Goal: Task Accomplishment & Management: Manage account settings

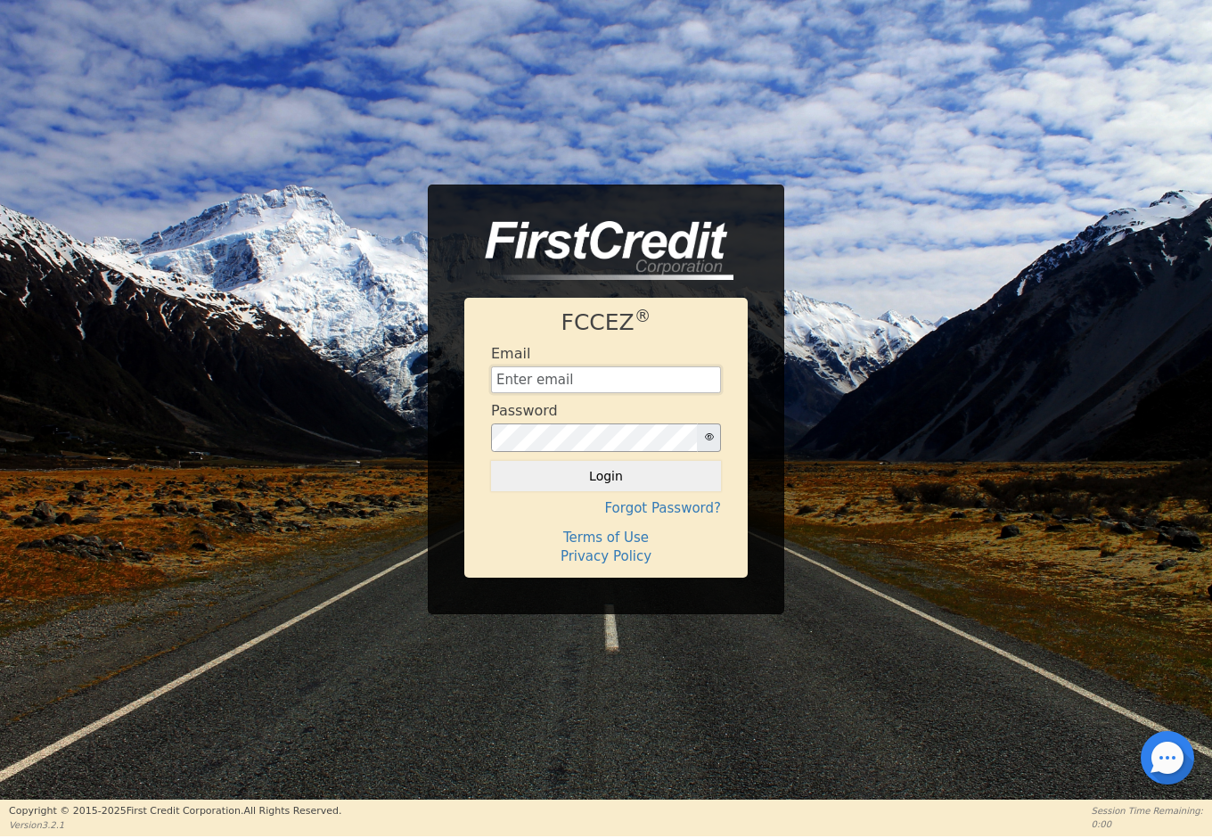
type input "info@ecoverseusa.com"
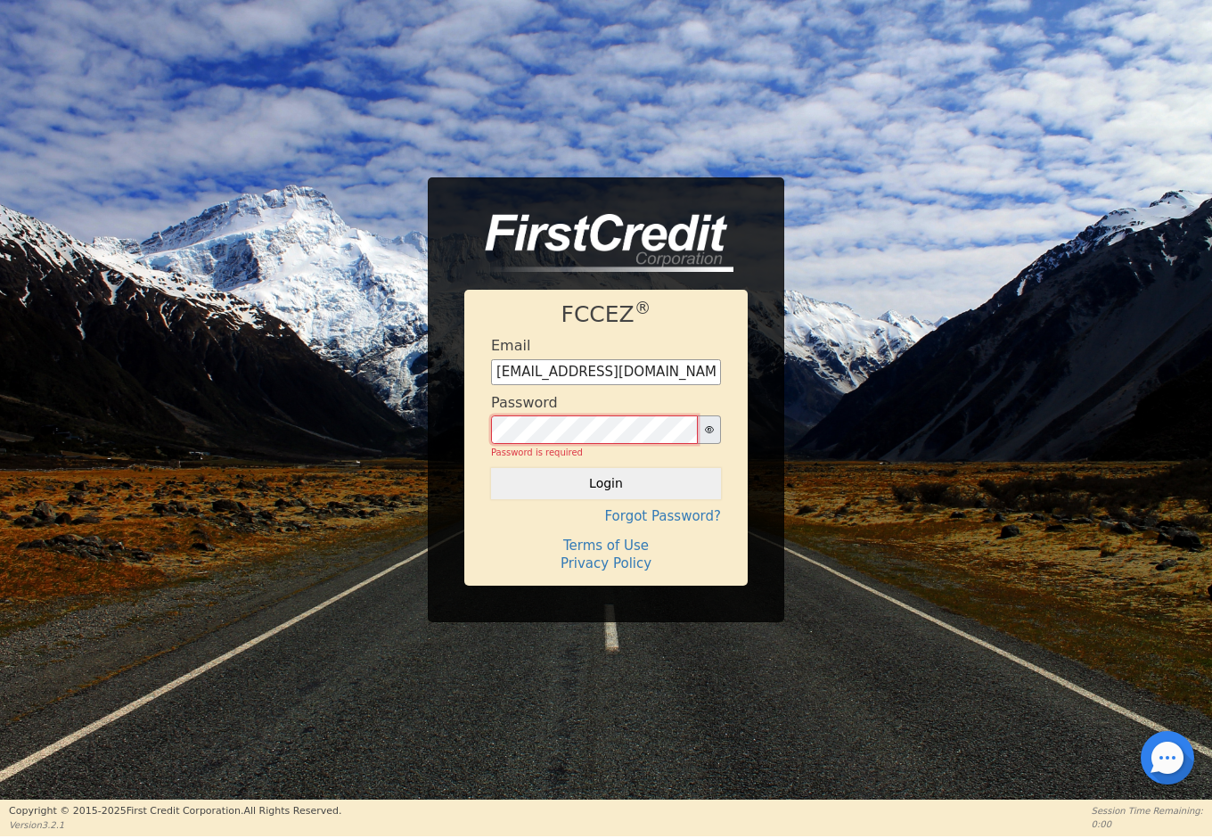
click at [606, 476] on button "Login" at bounding box center [606, 483] width 230 height 30
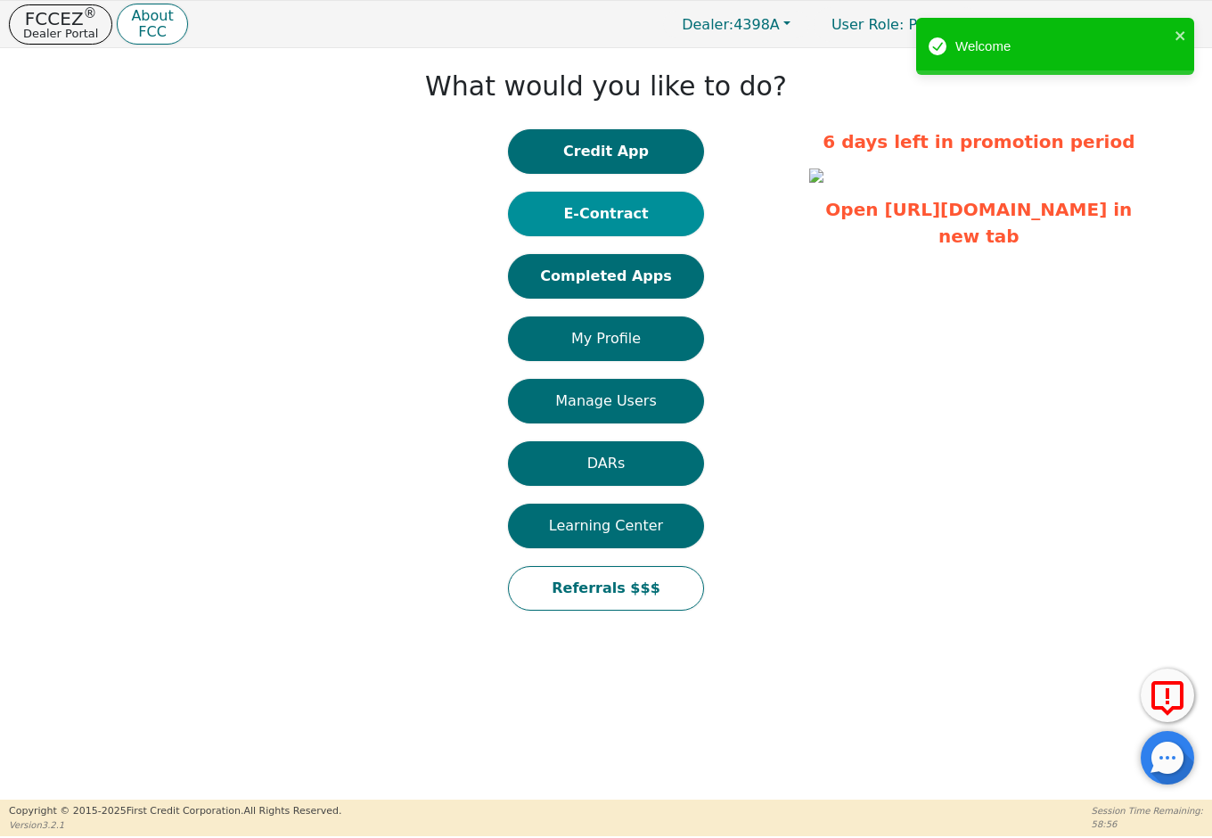
click at [632, 201] on button "E-Contract" at bounding box center [606, 214] width 196 height 45
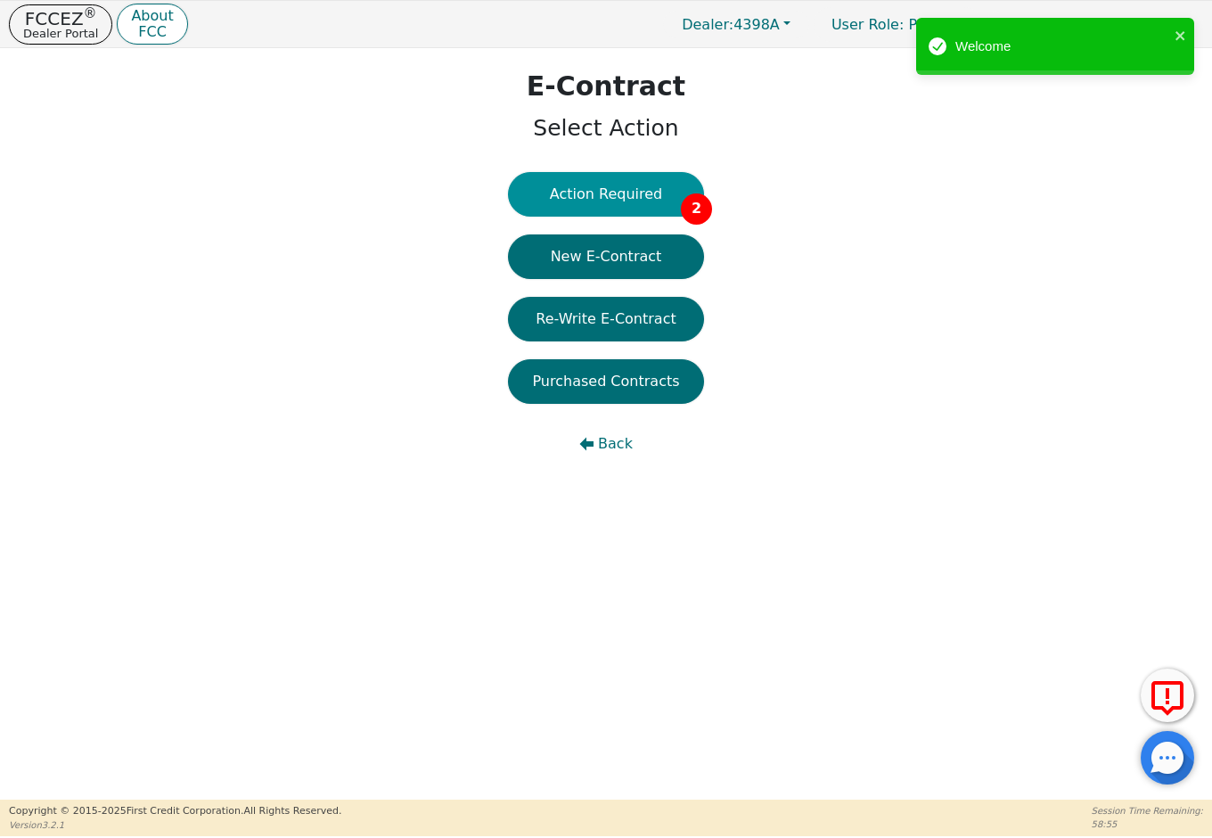
click at [653, 193] on button "Action Required 2" at bounding box center [606, 194] width 196 height 45
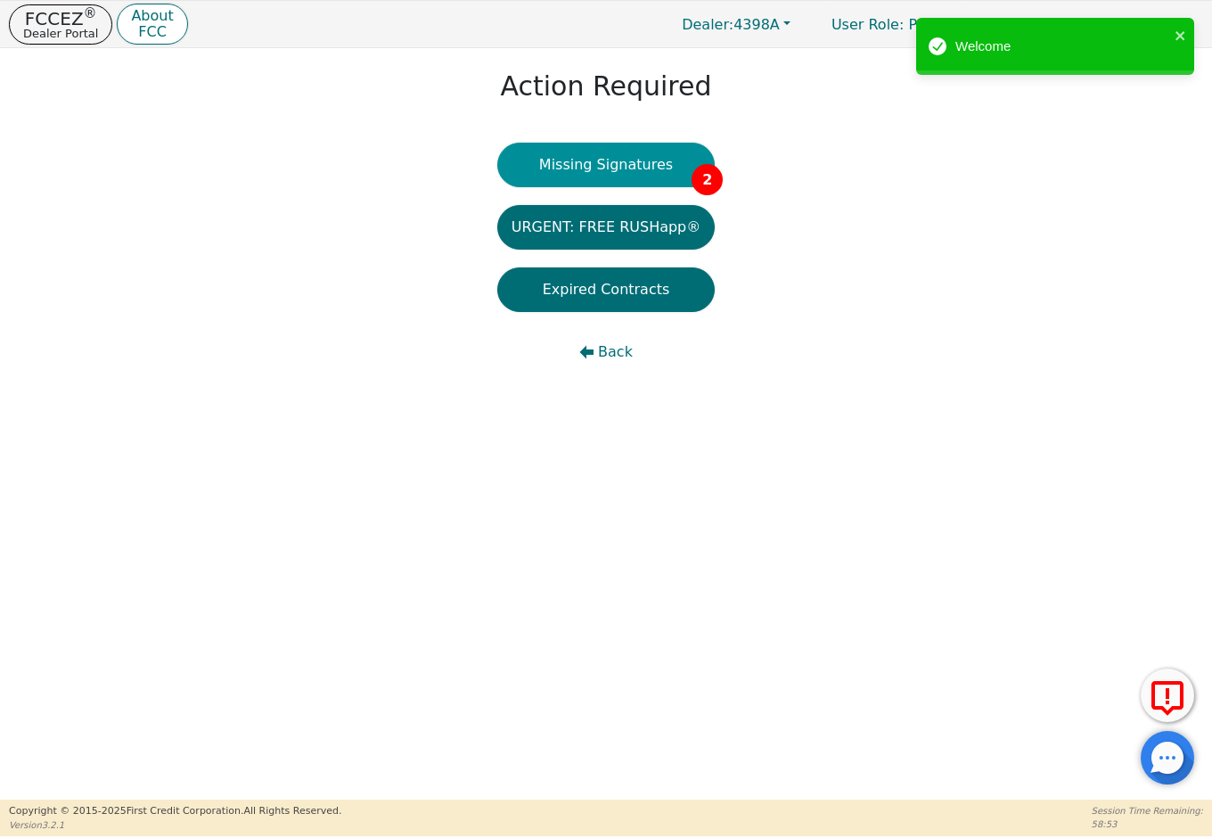
click at [651, 152] on button "Missing Signatures 2" at bounding box center [606, 165] width 218 height 45
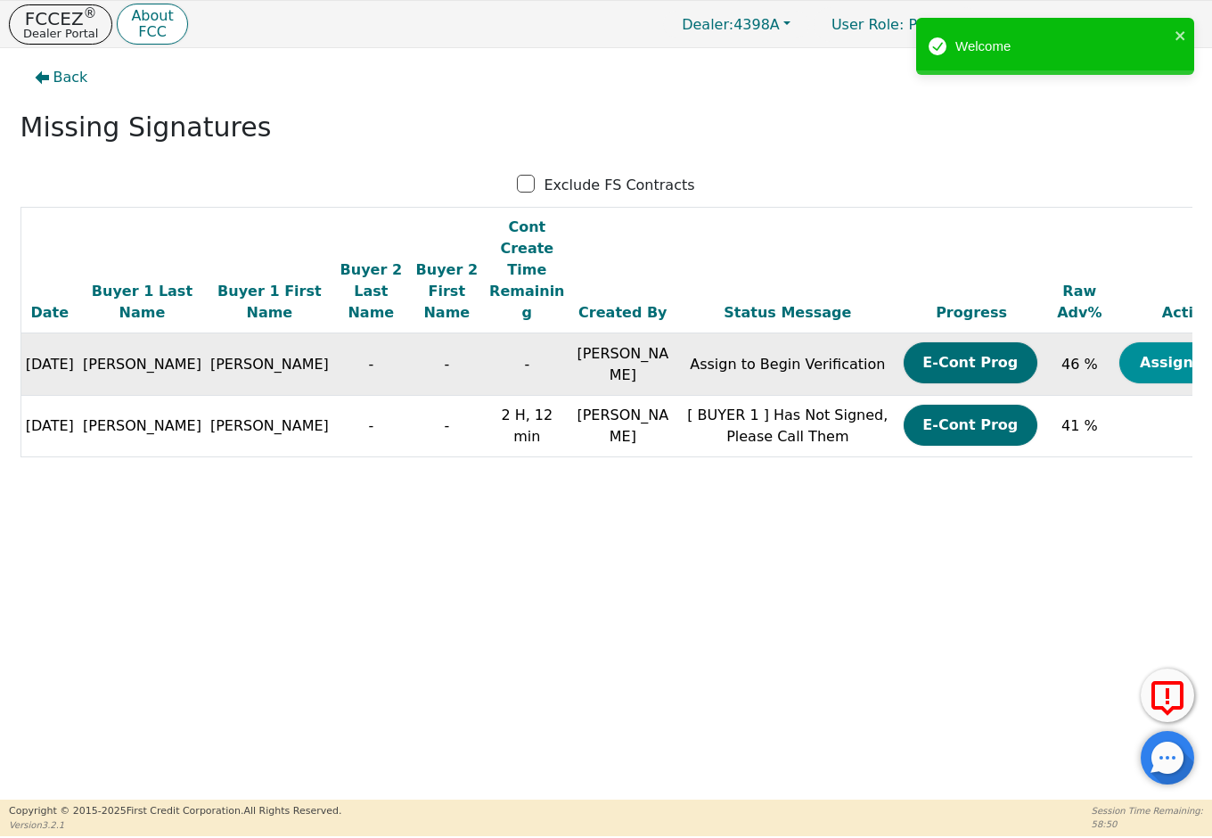
click at [1120, 346] on button "Assign Now" at bounding box center [1187, 362] width 134 height 41
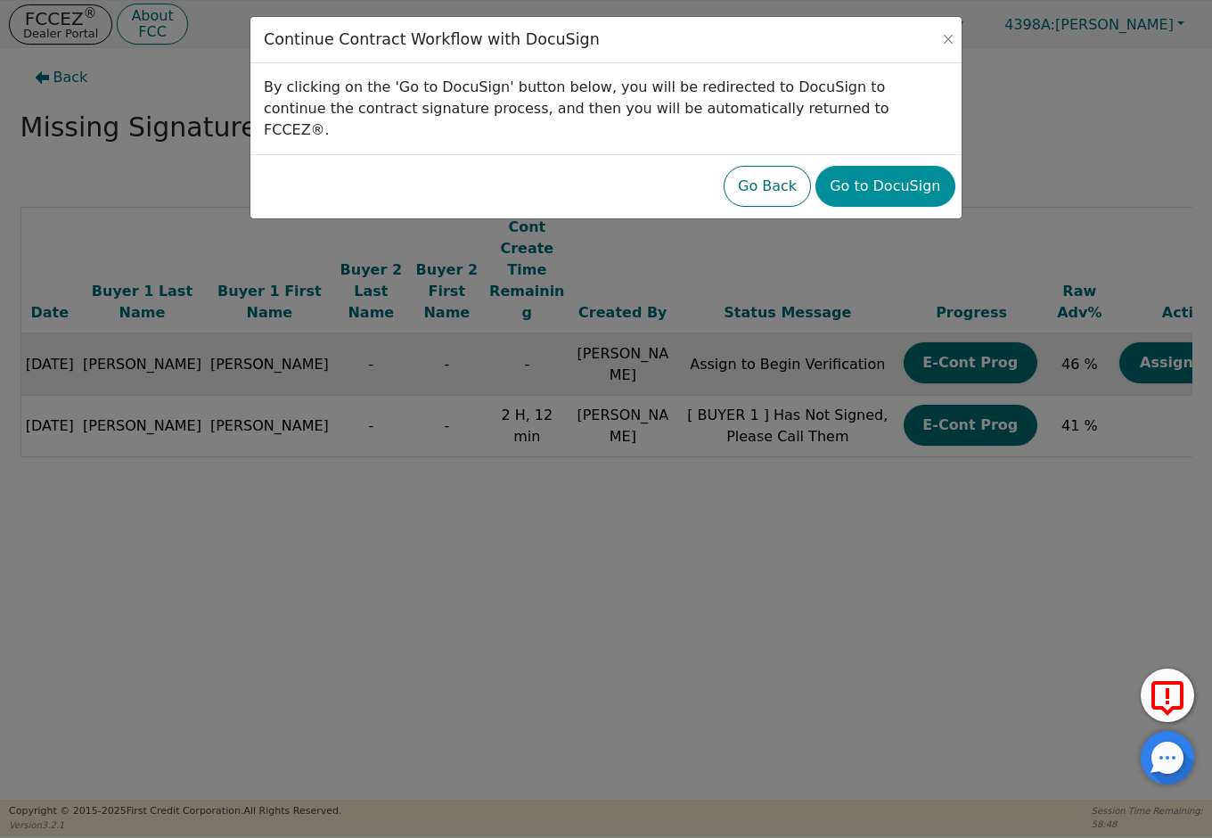
click at [883, 175] on button "Go to DocuSign" at bounding box center [885, 186] width 139 height 41
